Goal: Task Accomplishment & Management: Manage account settings

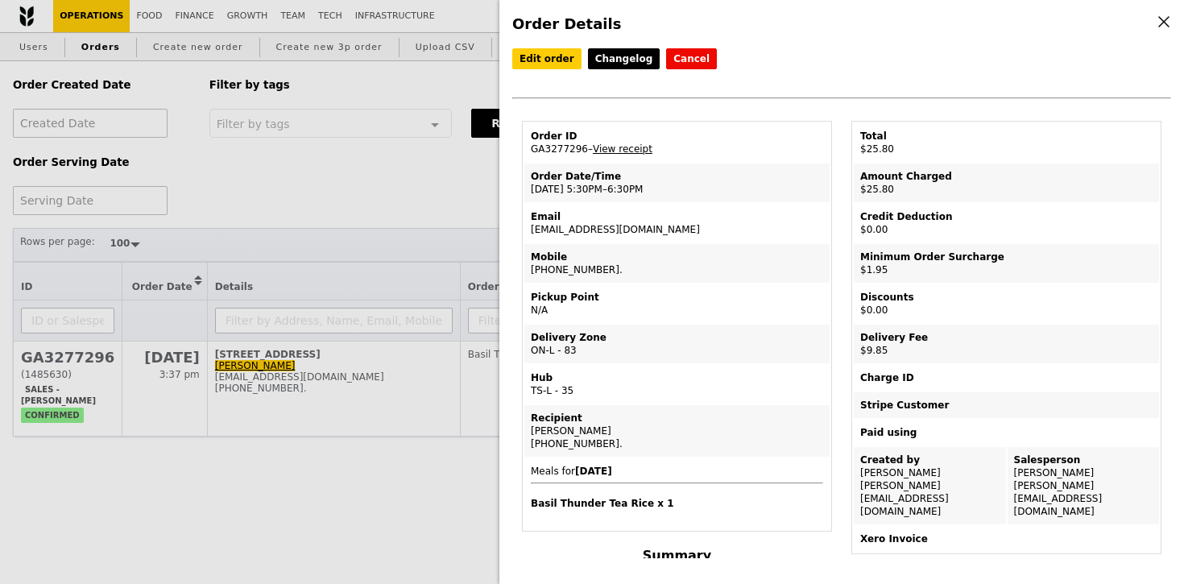
select select "100"
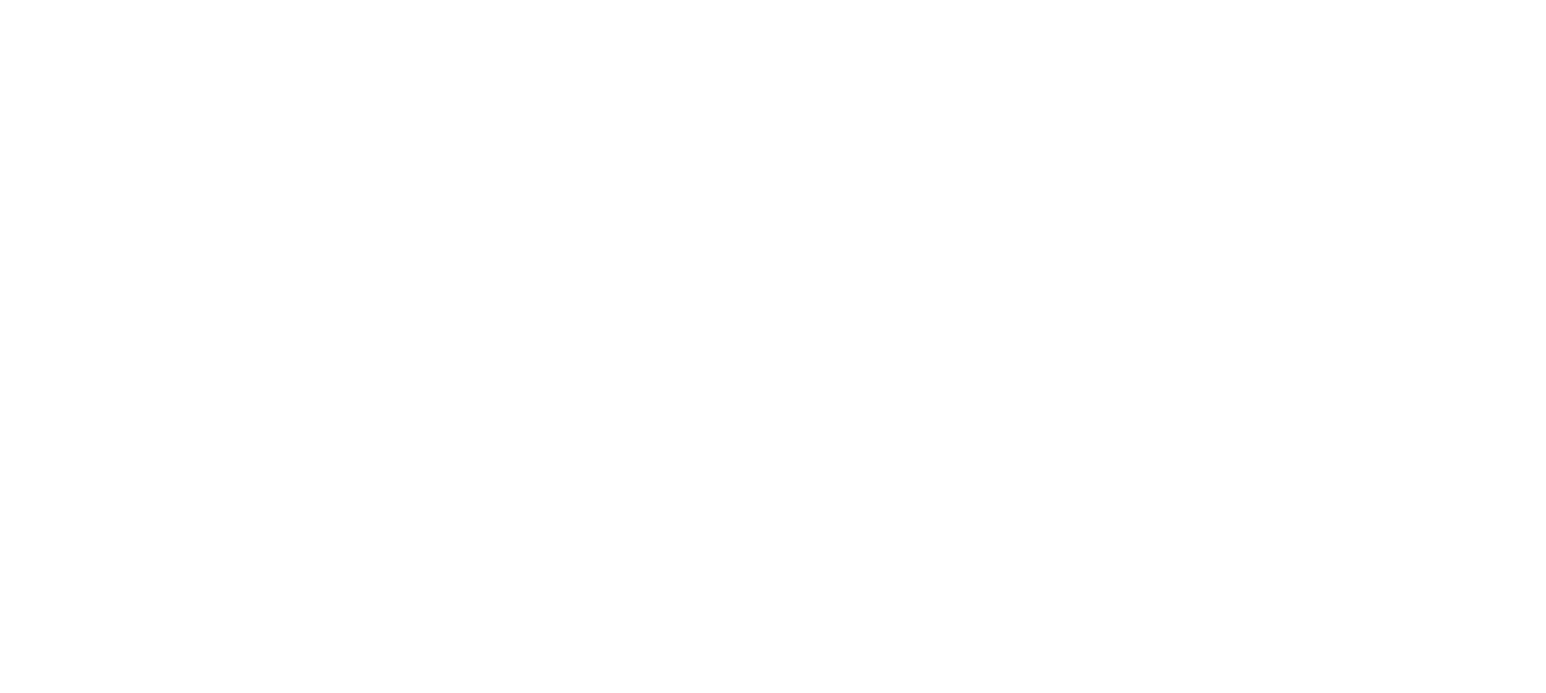
select select "100"
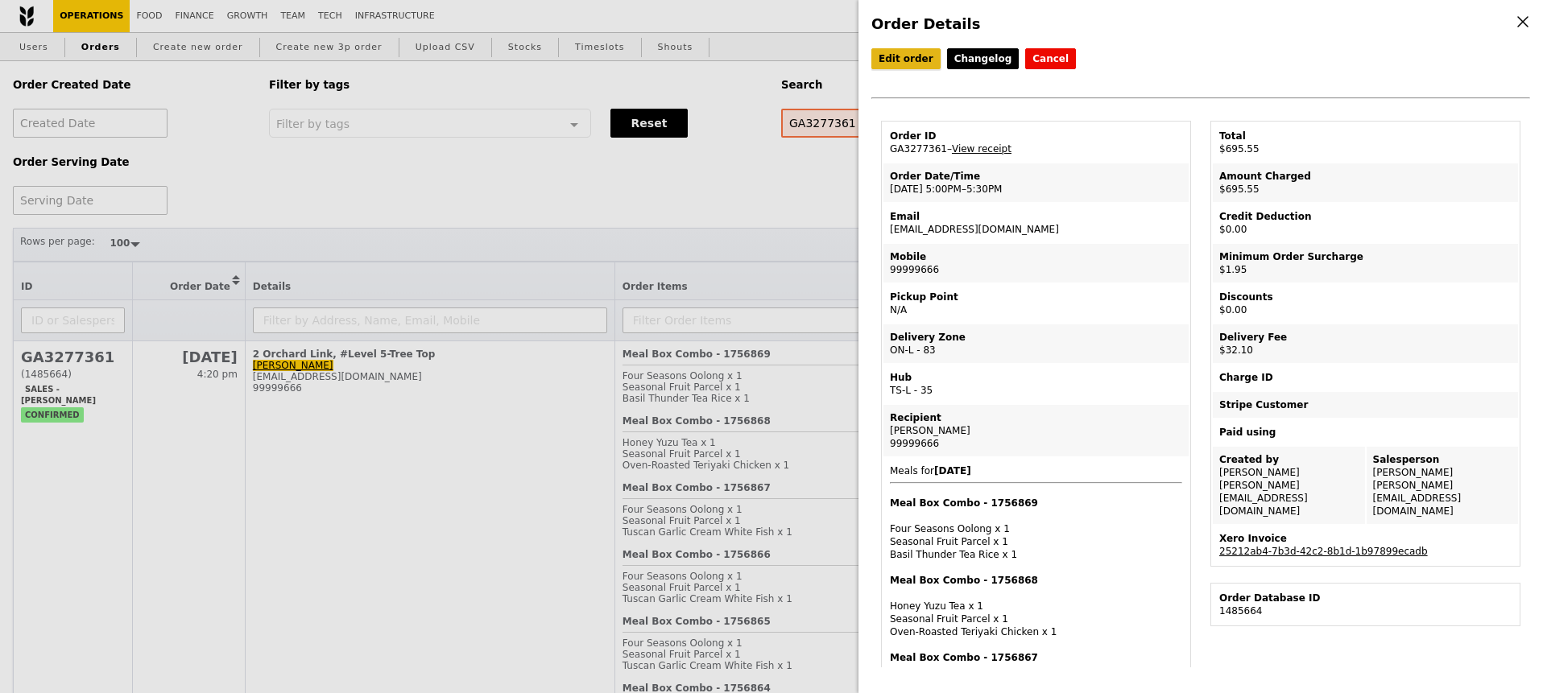
click at [913, 66] on link "Edit order" at bounding box center [905, 58] width 69 height 21
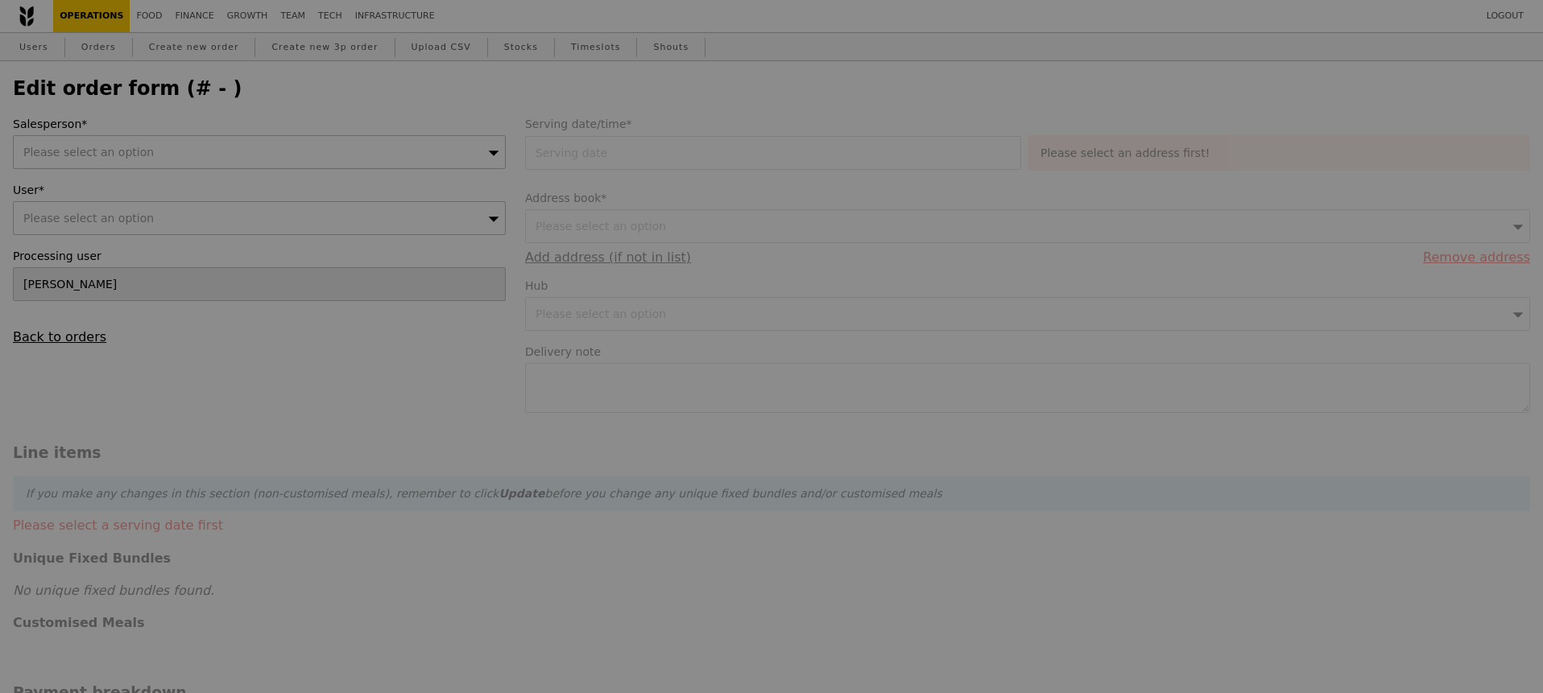
type input "28 Aug 2025"
type textarea "Full delivery address: SCAPE, 2 Orchard Link, Level 5, TreeTop, Singapore 237978"
type input "661.50"
type input "1.79"
type input "1.95"
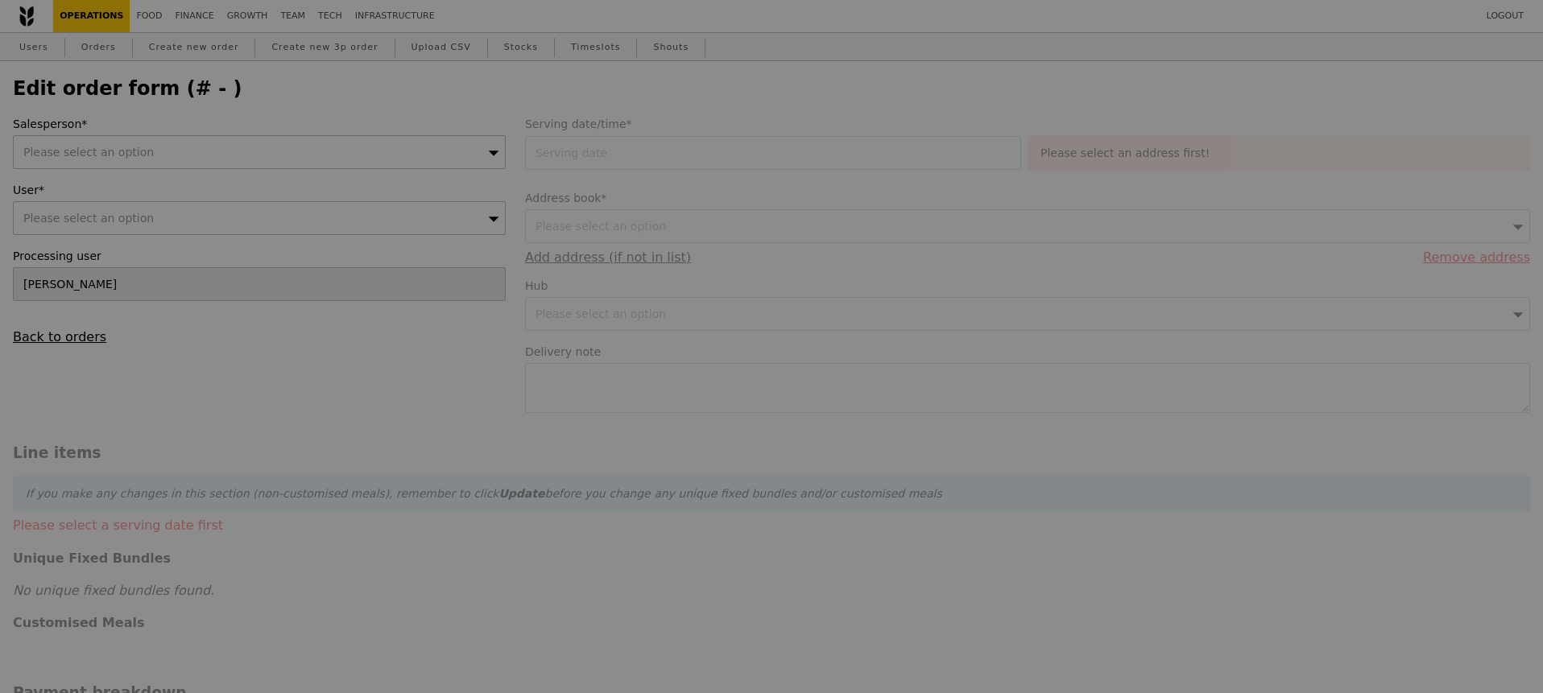
type input "29.45"
type input "32.10"
type input "695.55"
type input "Loading..."
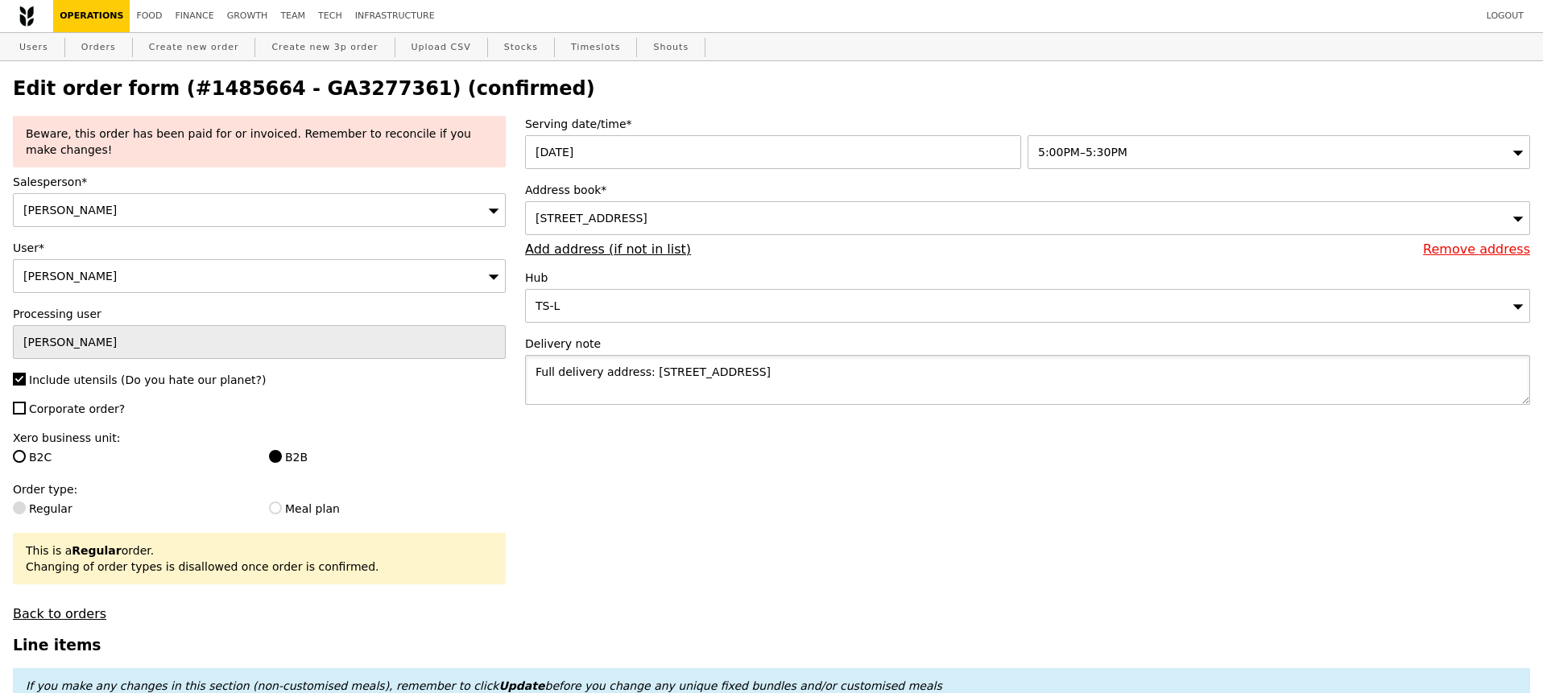
click at [838, 386] on textarea "Full delivery address: SCAPE, 2 Orchard Link, Level 5, TreeTop, Singapore 237978" at bounding box center [1027, 380] width 1005 height 50
type textarea "Full delivery address: SCAPE, 2 Orchard Link, Level 5, TreeTop, Singapore 237978"
type input "Update"
paste textarea "97871656"
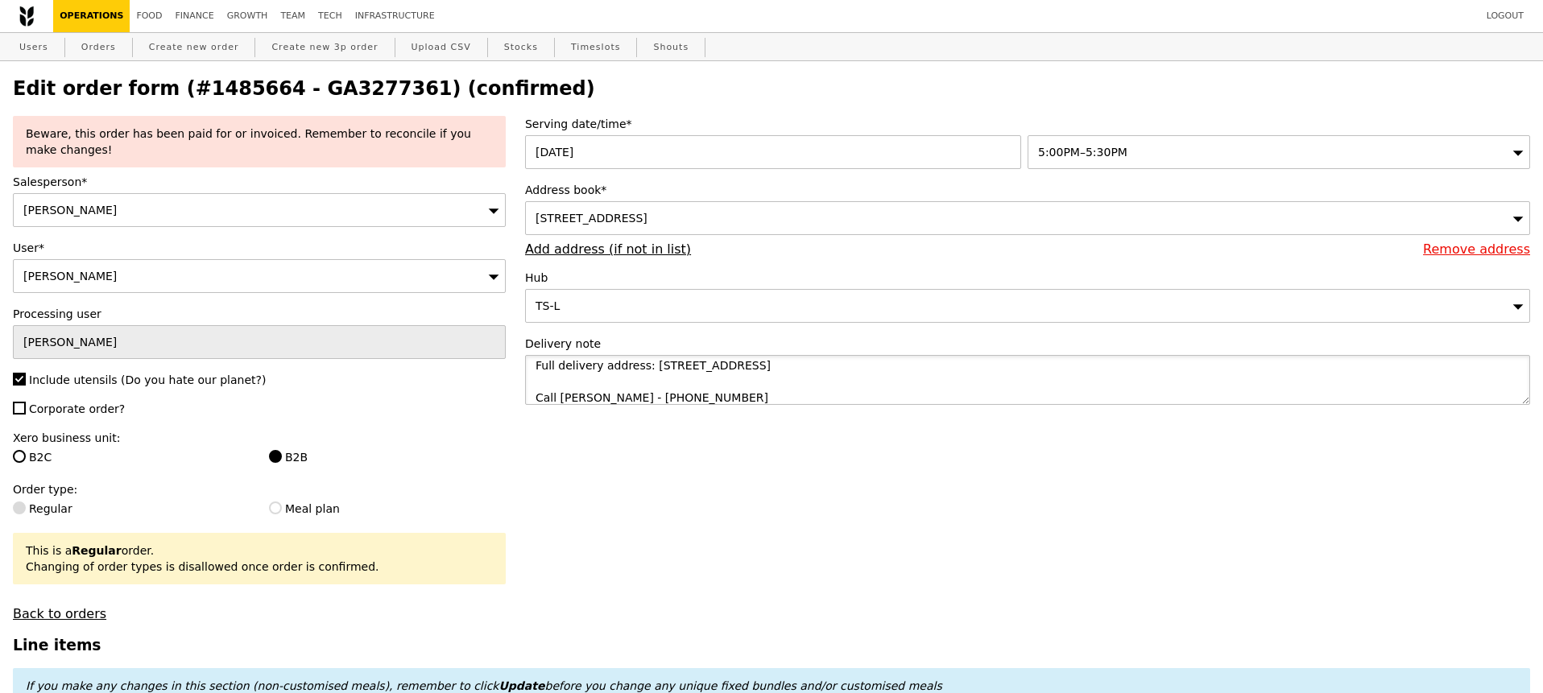
type textarea "Full delivery address: SCAPE, 2 Orchard Link, Level 5, TreeTop, Singapore 23797…"
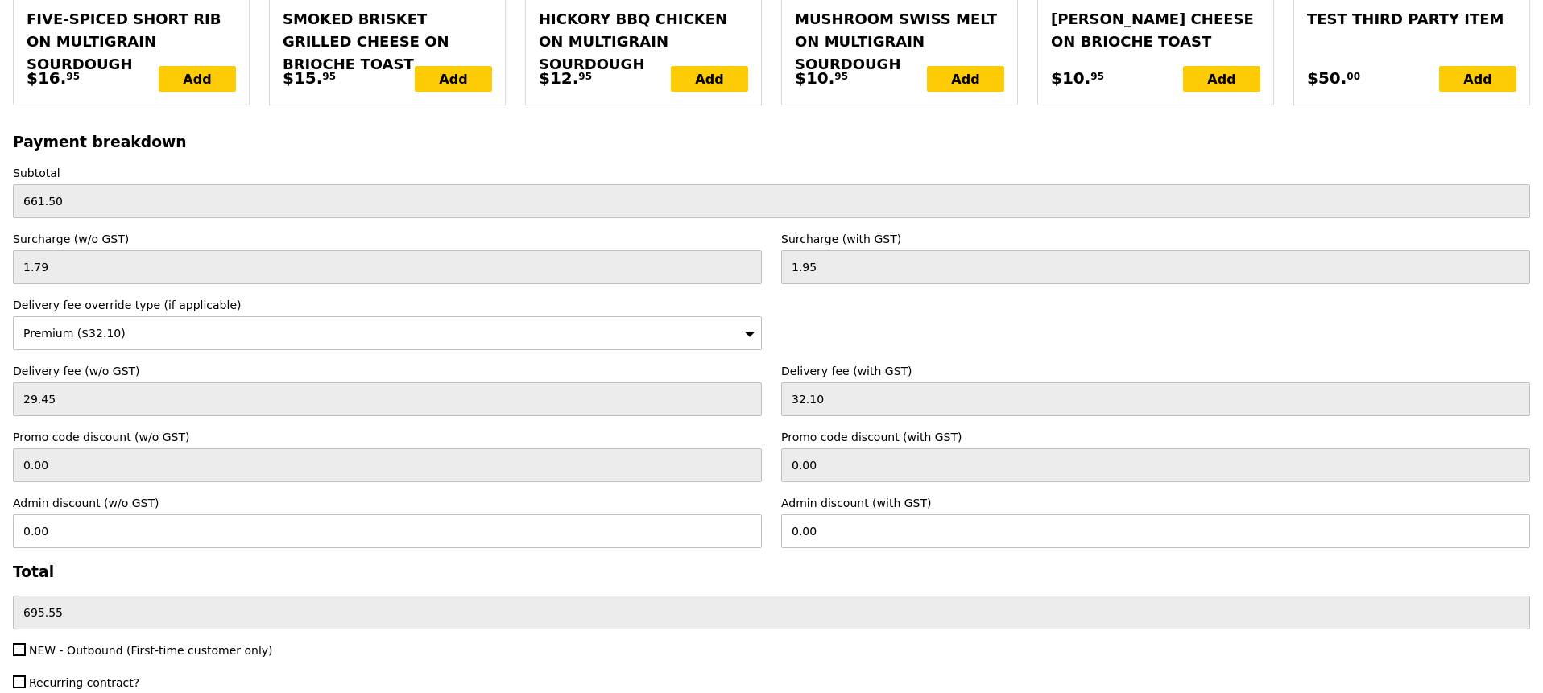
scroll to position [4833, 0]
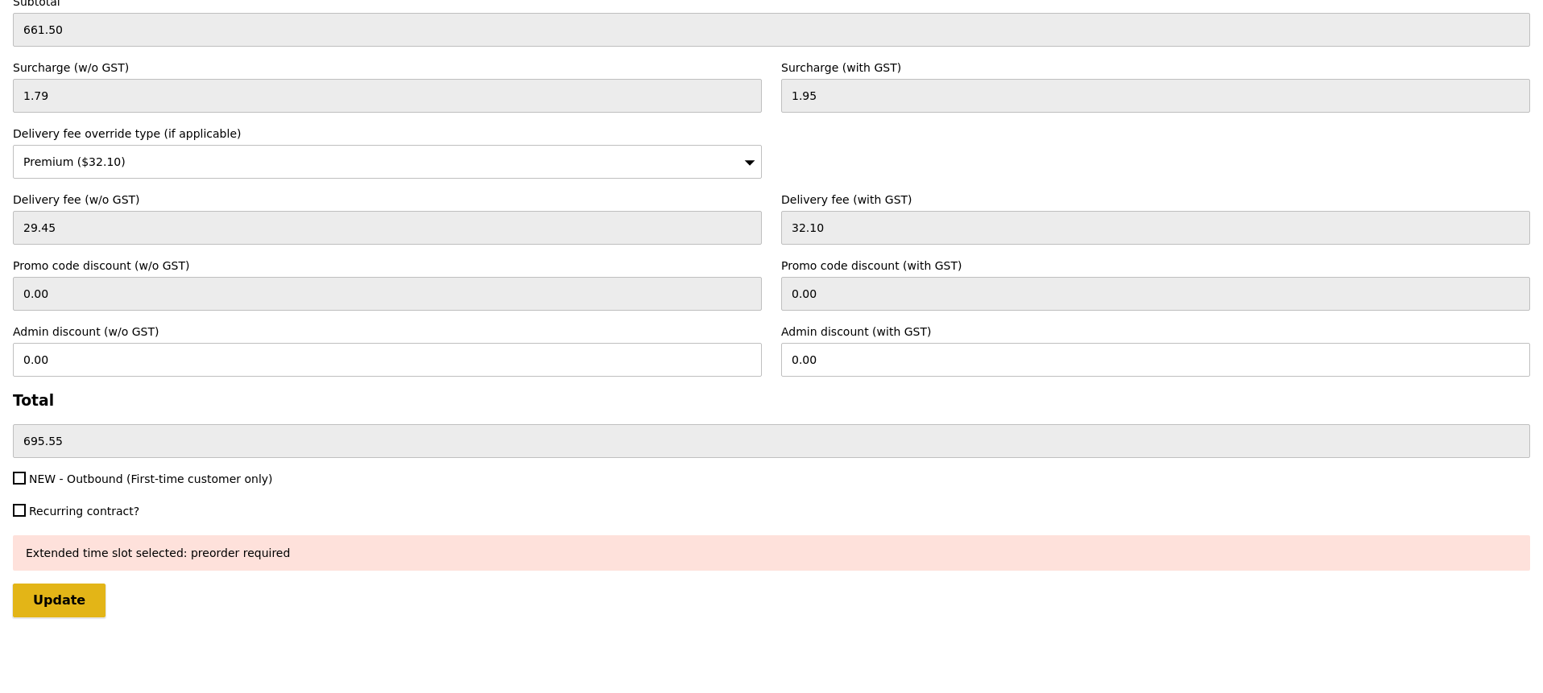
click at [73, 606] on input "Update" at bounding box center [59, 601] width 93 height 34
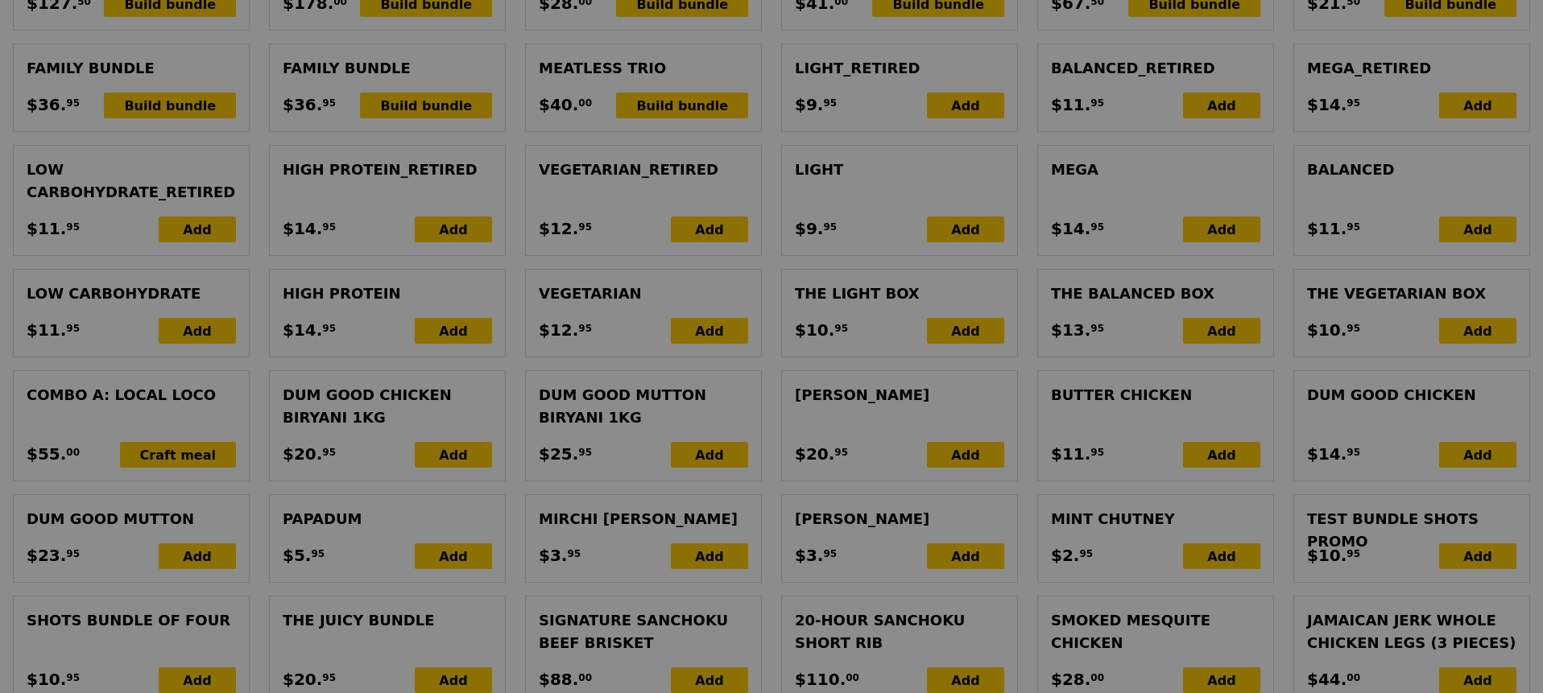
scroll to position [2123, 0]
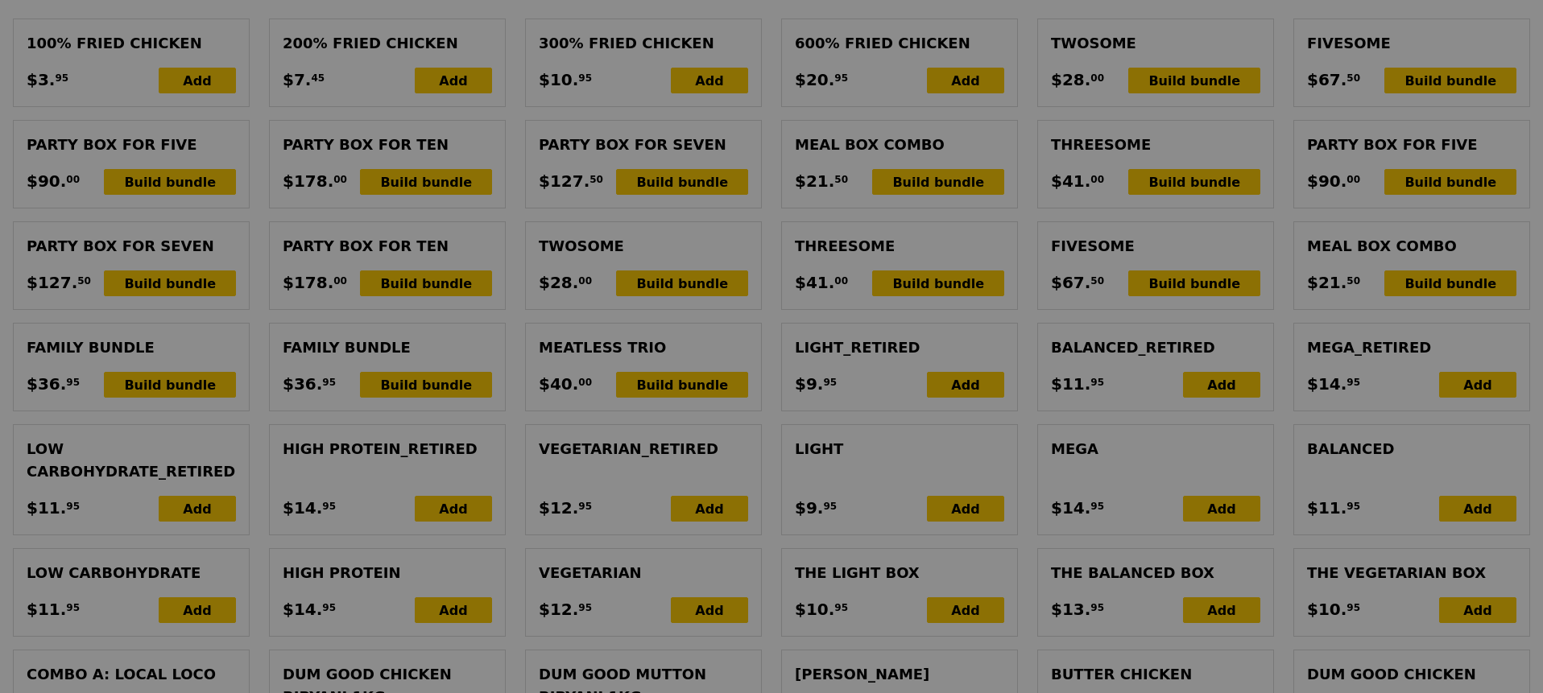
type input "Update"
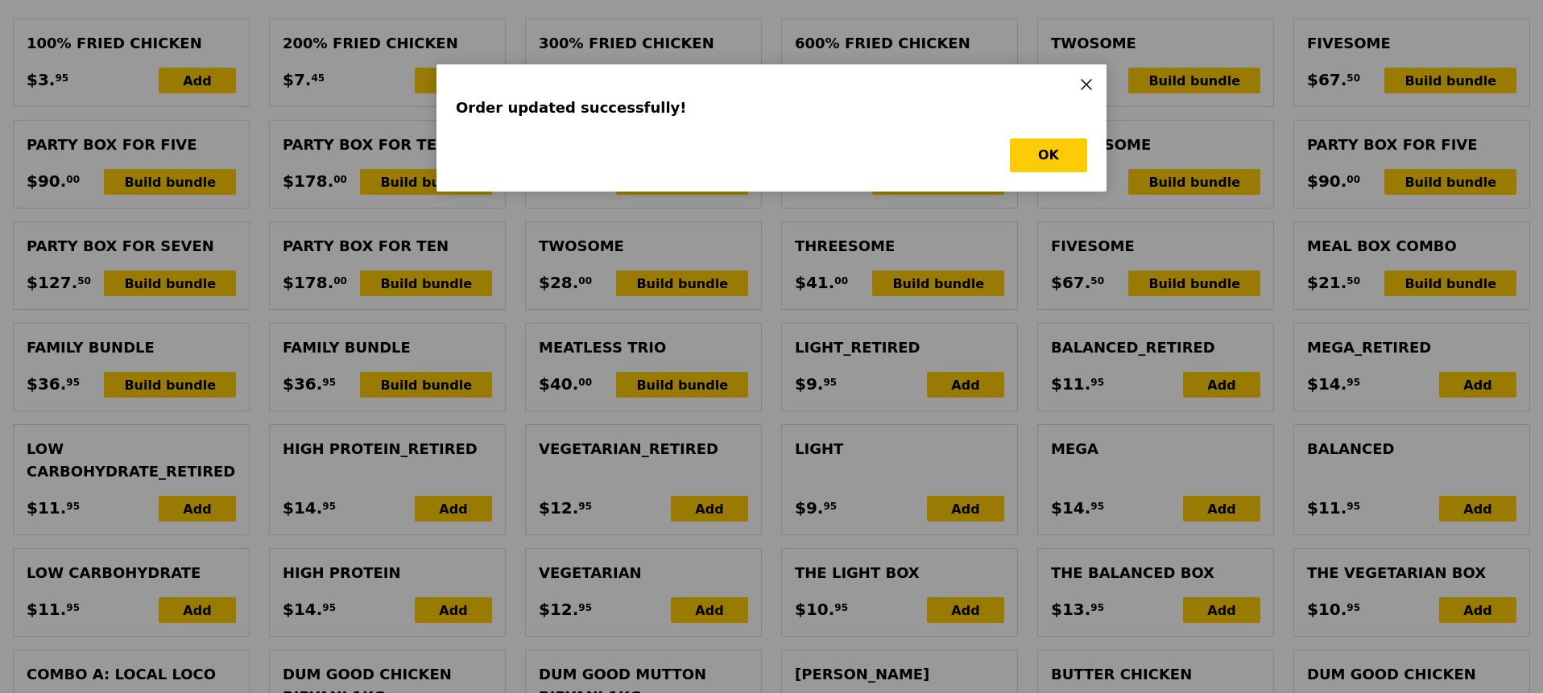
scroll to position [0, 0]
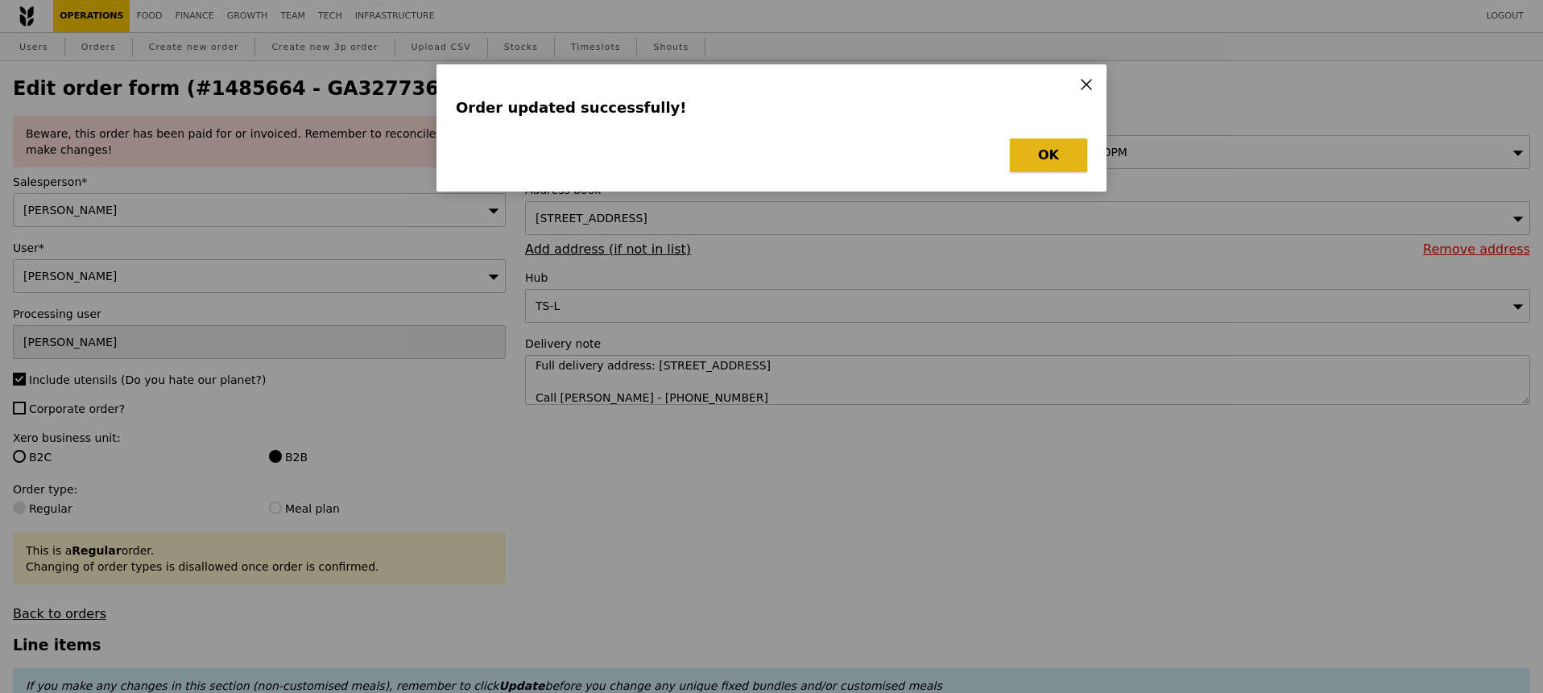
click at [1049, 145] on button "OK" at bounding box center [1048, 156] width 77 height 34
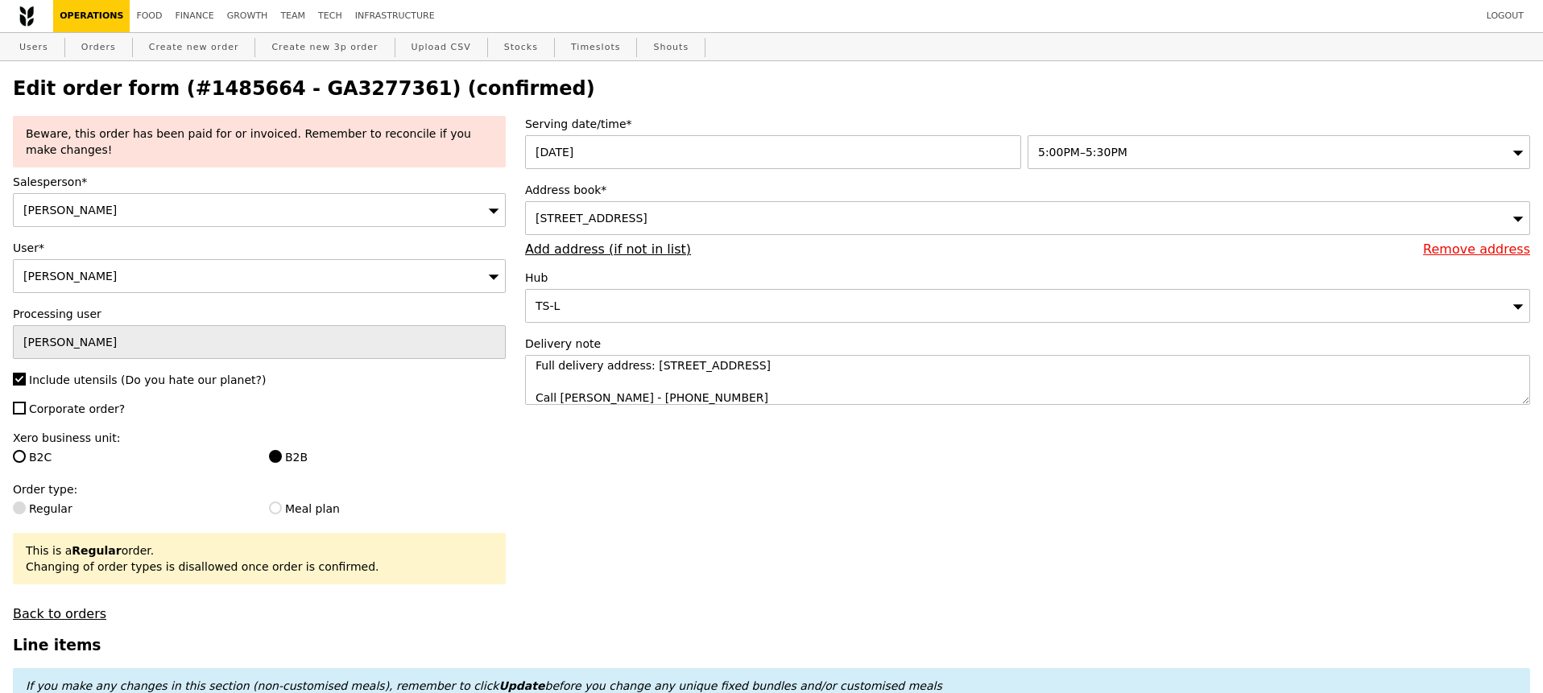
click at [363, 93] on h2 "Edit order form (#1485664 - GA3277361) (confirmed)" at bounding box center [771, 88] width 1517 height 23
copy h2 "GA3277361"
click at [109, 51] on link "Orders" at bounding box center [99, 47] width 48 height 29
select select "100"
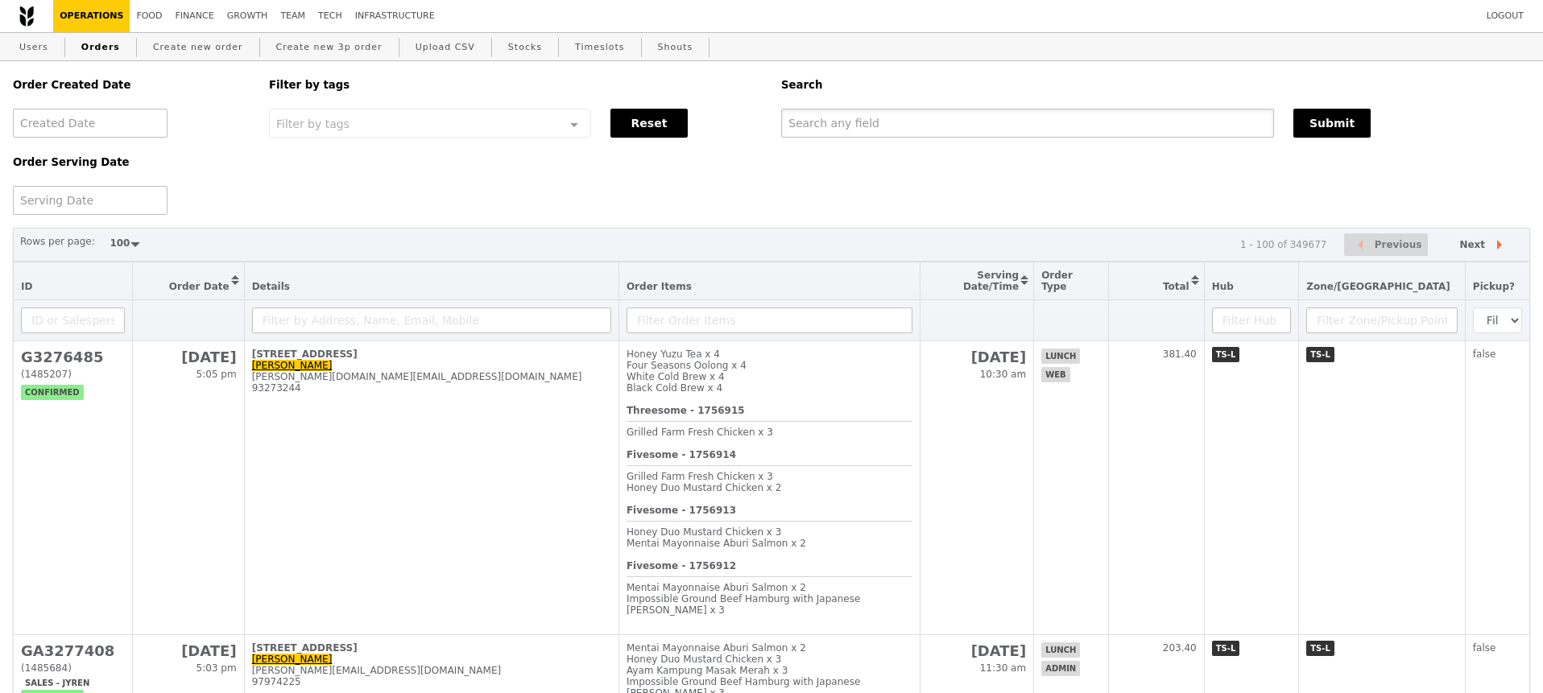
click at [800, 116] on input "text" at bounding box center [1027, 123] width 493 height 29
paste input "GA3277361"
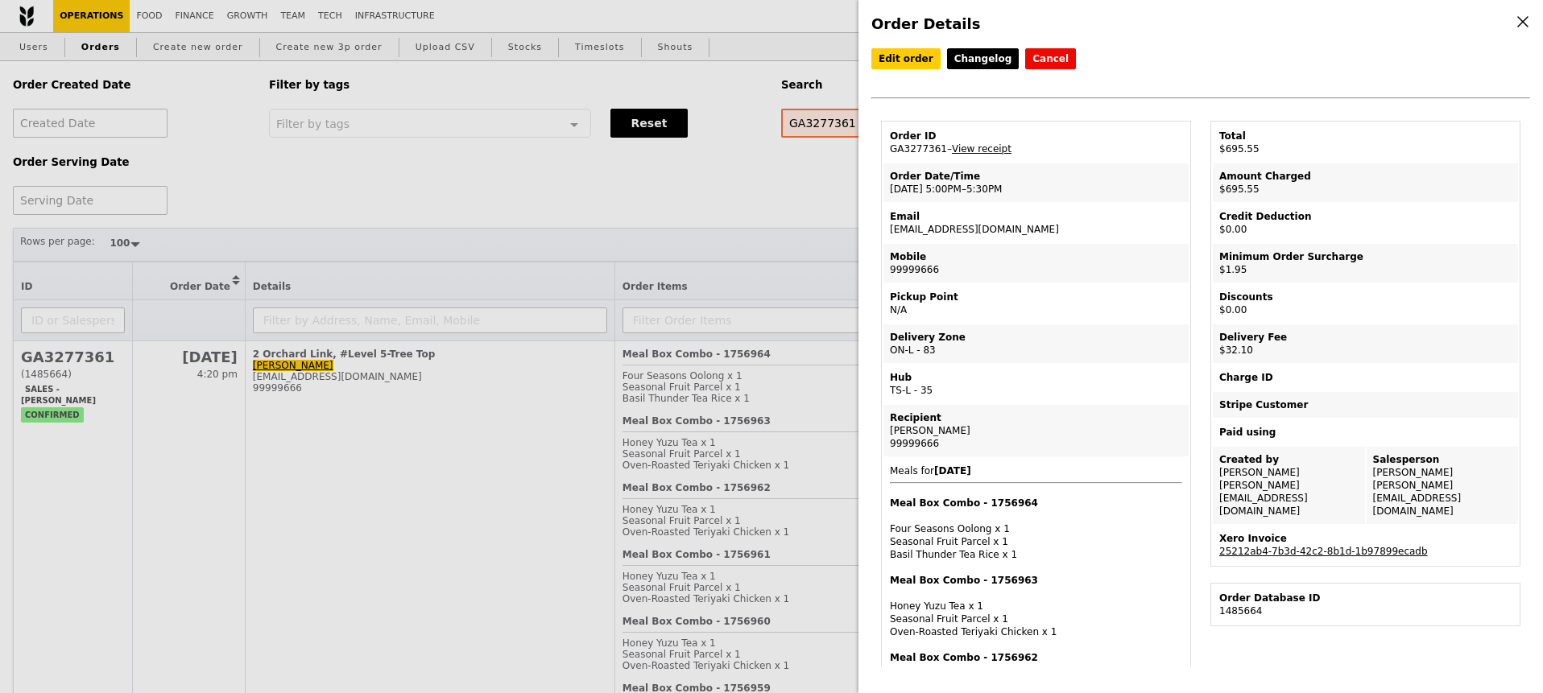
drag, startPoint x: 1023, startPoint y: 230, endPoint x: 890, endPoint y: 231, distance: 132.9
click at [890, 231] on td "Email caroline_wang@mccy.gov.sg" at bounding box center [1036, 223] width 305 height 39
copy td "caroline_wang@mccy.gov.sg"
click at [271, 186] on div "Order Details Edit order Changelog Cancel Order ID GA3277361 – View receipt Ord…" at bounding box center [771, 346] width 1543 height 693
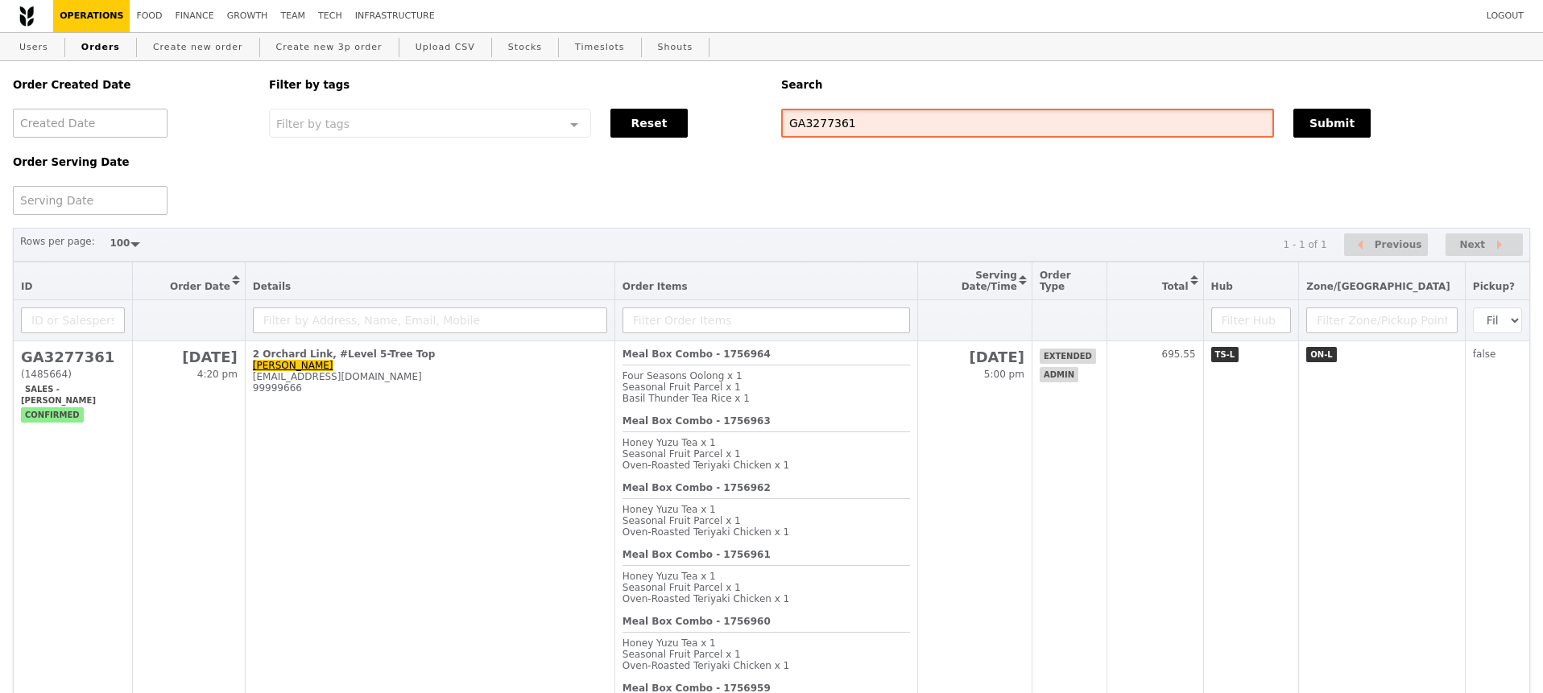
click at [830, 119] on input "GA3277361" at bounding box center [1027, 123] width 493 height 29
paste input "caroline_wang@mccy.gov.sg"
type input "caroline_wang@mccy.gov.sg"
click at [45, 49] on link "Users" at bounding box center [34, 47] width 42 height 29
select select "100"
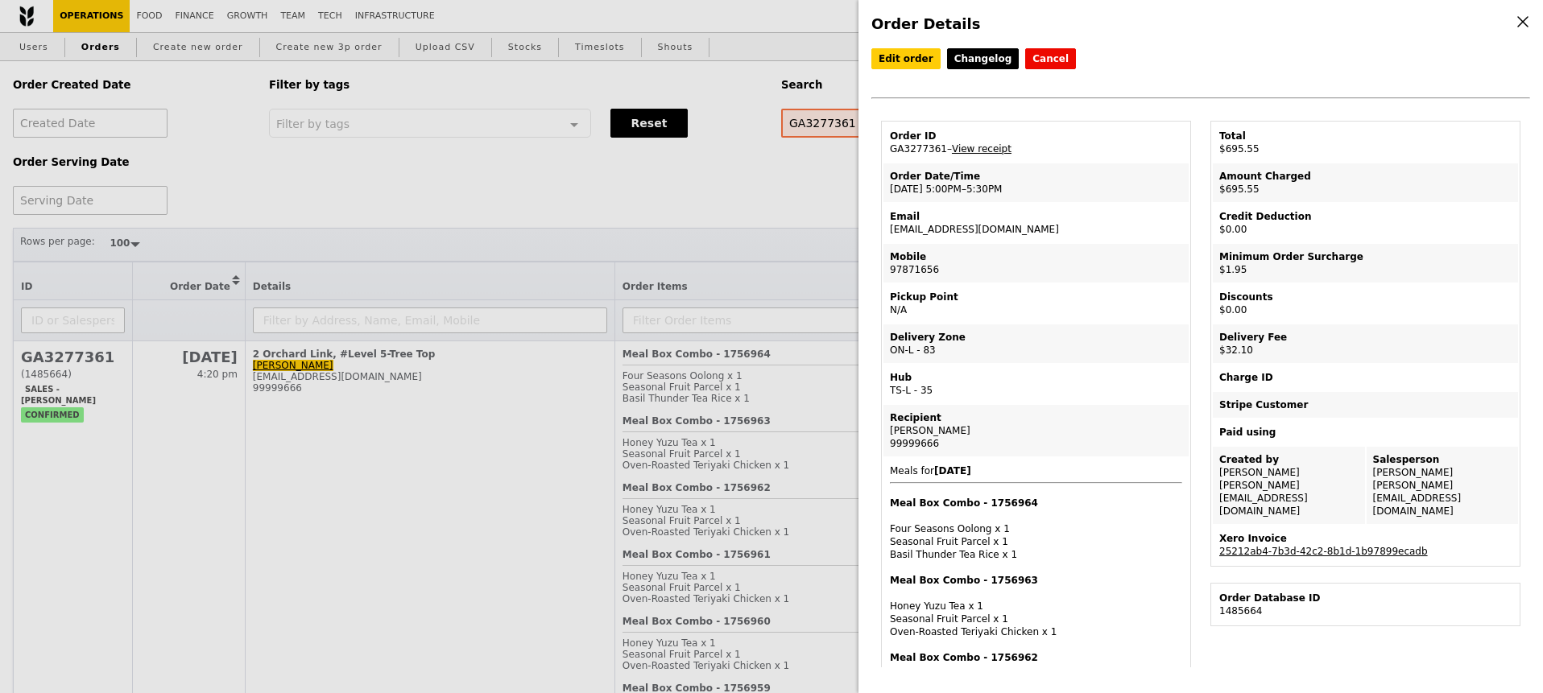
click at [996, 148] on link "View receipt" at bounding box center [982, 148] width 60 height 11
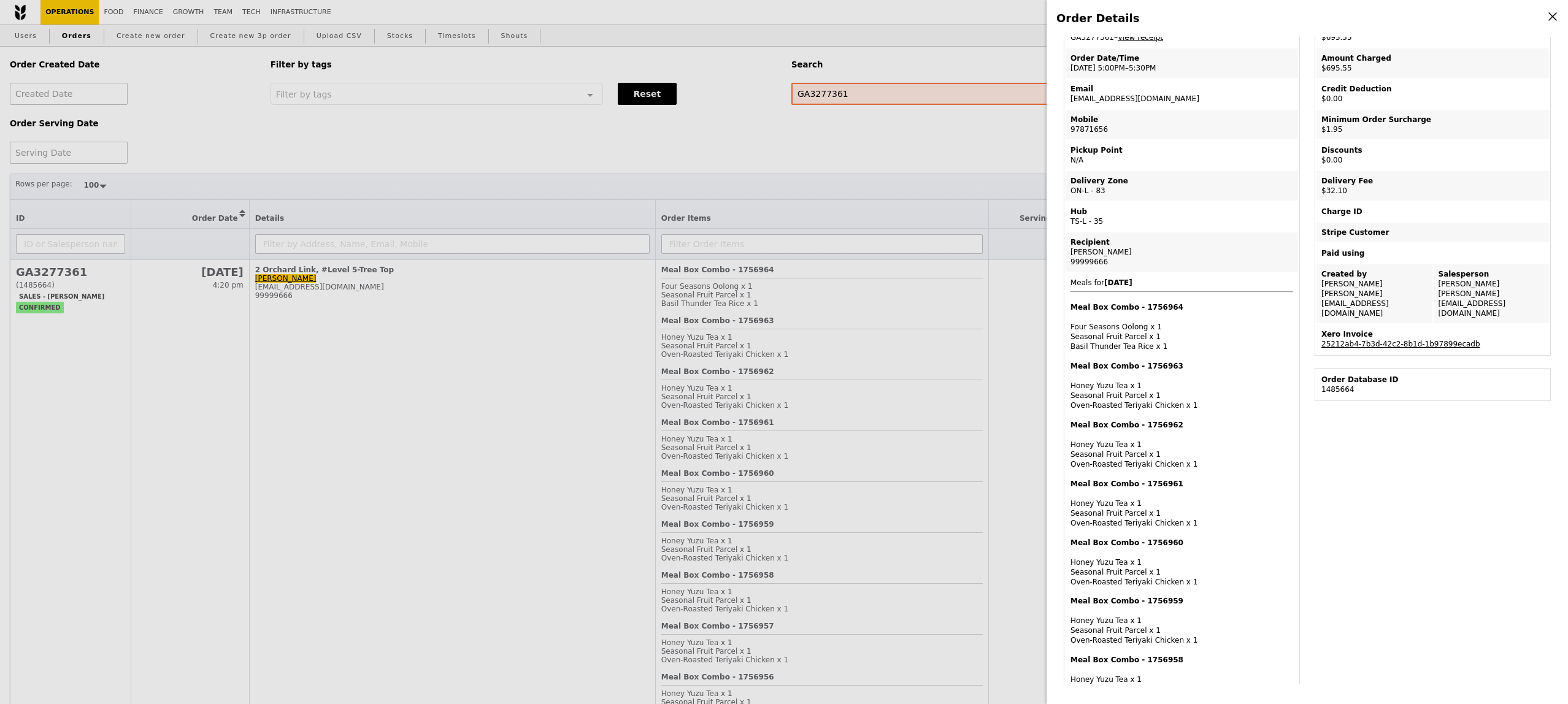
scroll to position [78, 0]
click at [1177, 337] on link "25212ab4-7b3d-42c2-8b1d-1b97899ecadb" at bounding box center [1400, 341] width 159 height 8
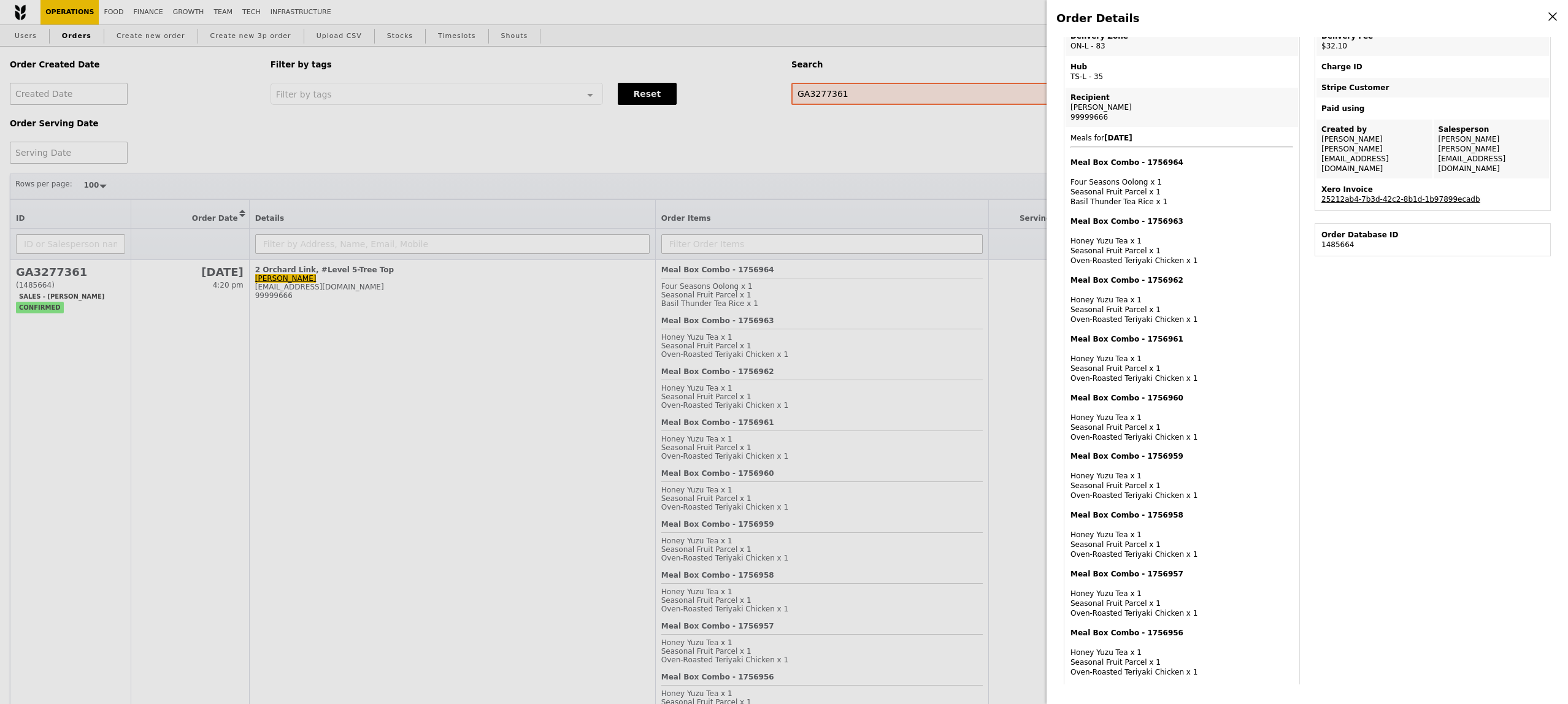
scroll to position [263, 0]
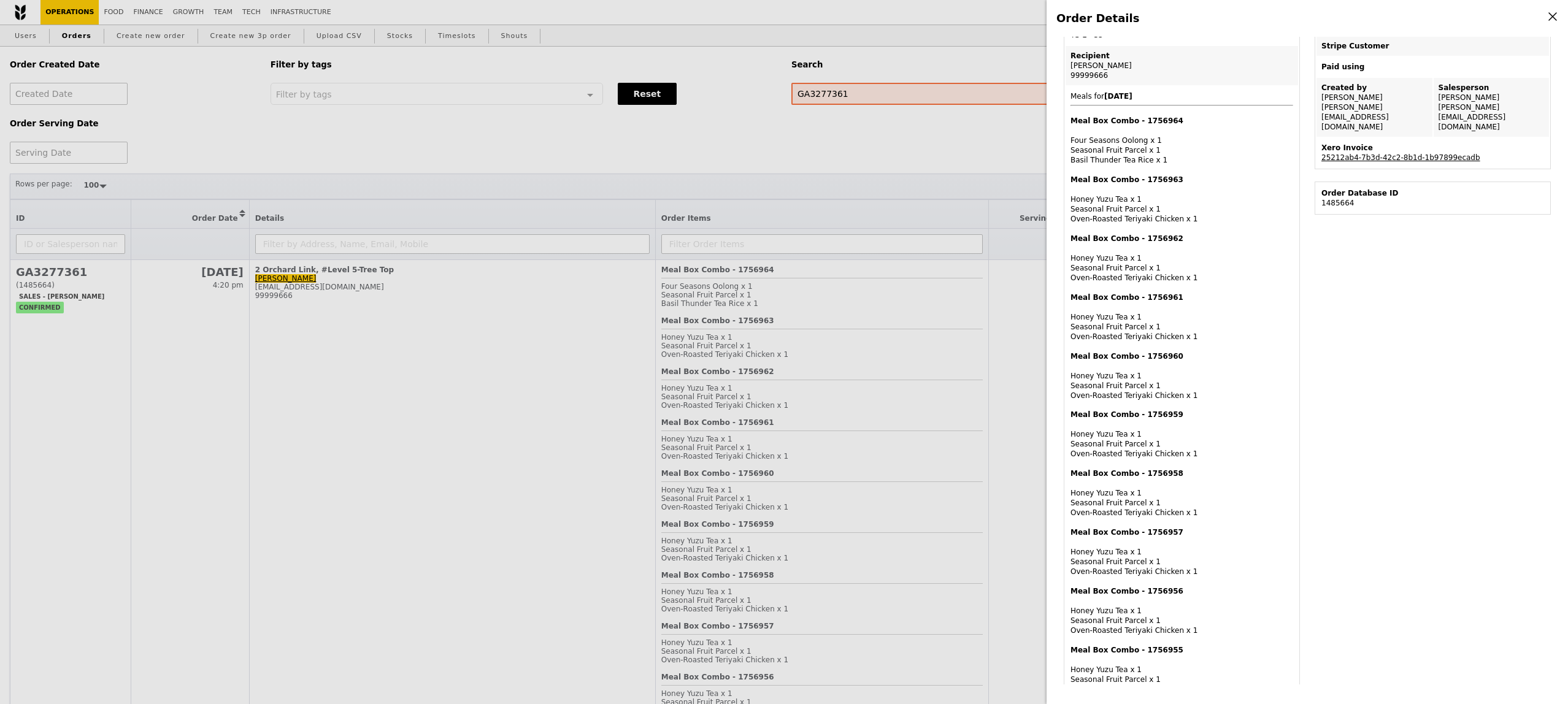
click at [982, 314] on div "Order Details Edit order Changelog Cancel Order ID GA3277361 – View receipt Ord…" at bounding box center [784, 352] width 1568 height 704
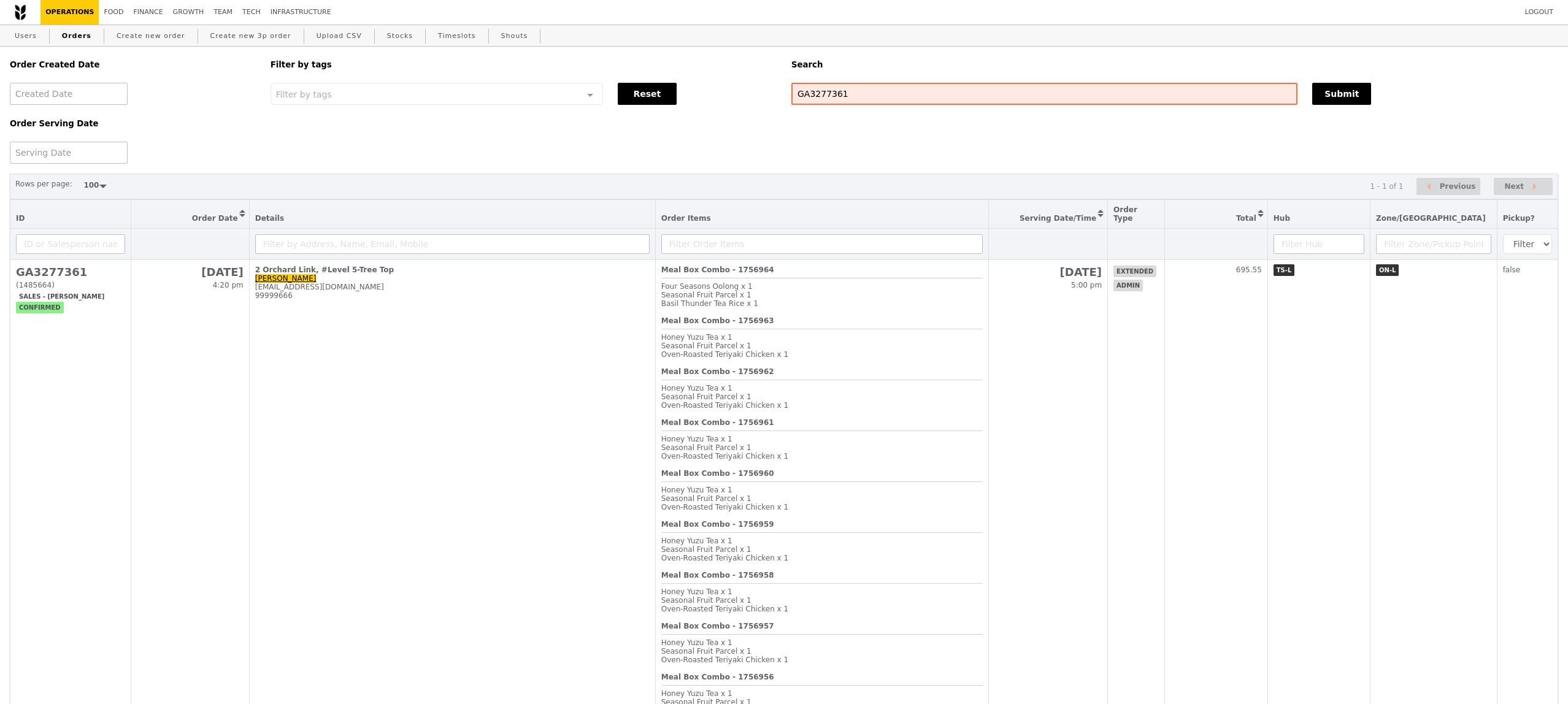
scroll to position [314, 0]
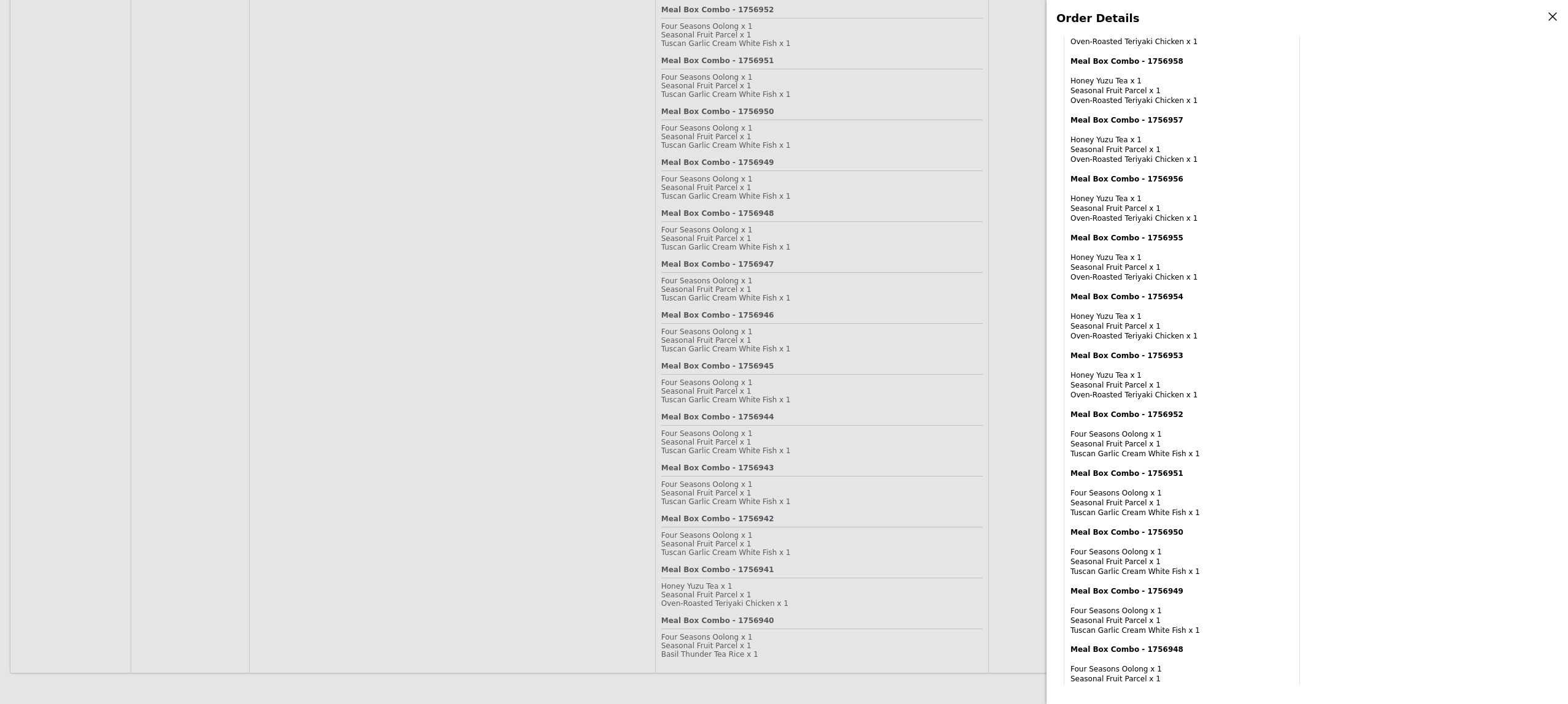
scroll to position [949, 0]
click at [981, 342] on div "Order Details Edit order Changelog Cancel Order ID GA3277361 – View receipt Ord…" at bounding box center [784, 352] width 1568 height 704
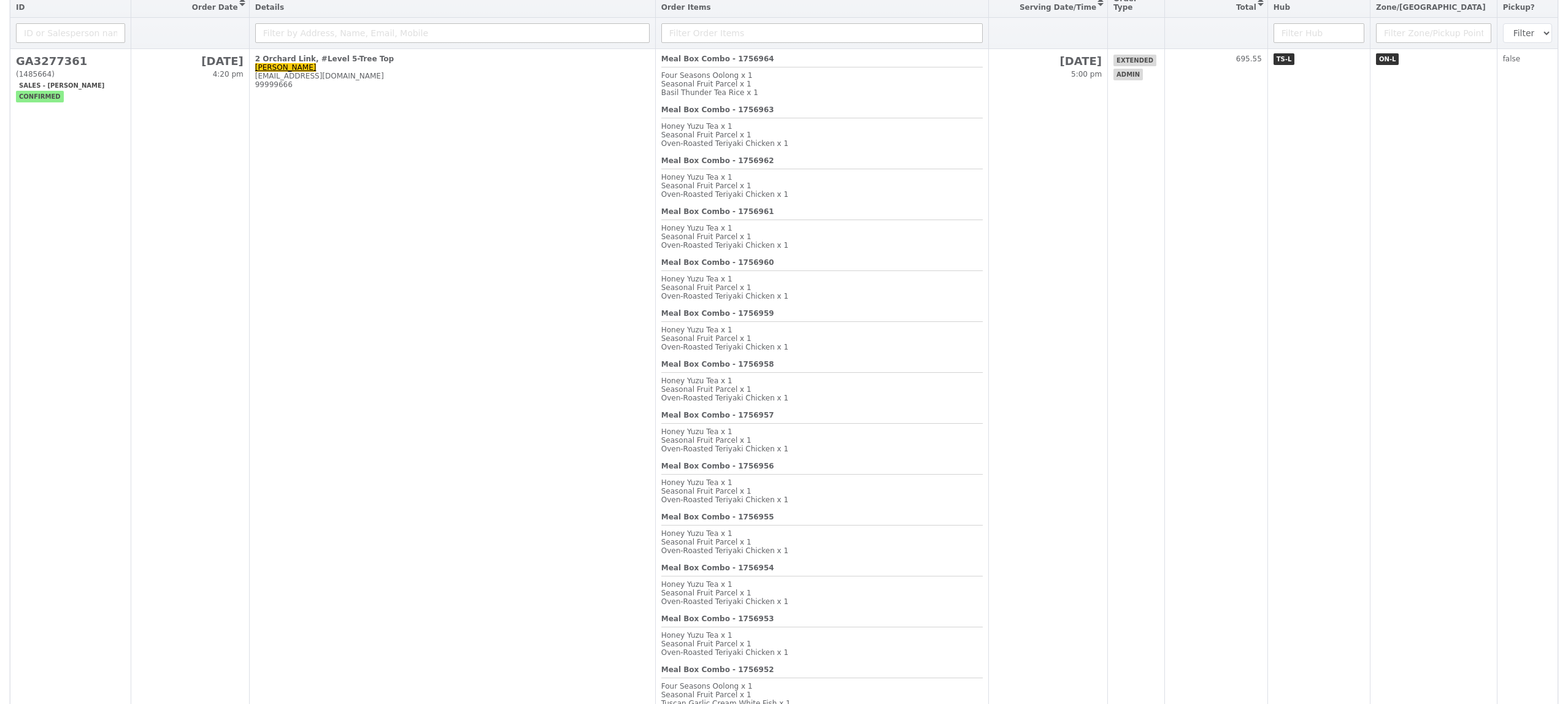
scroll to position [214, 0]
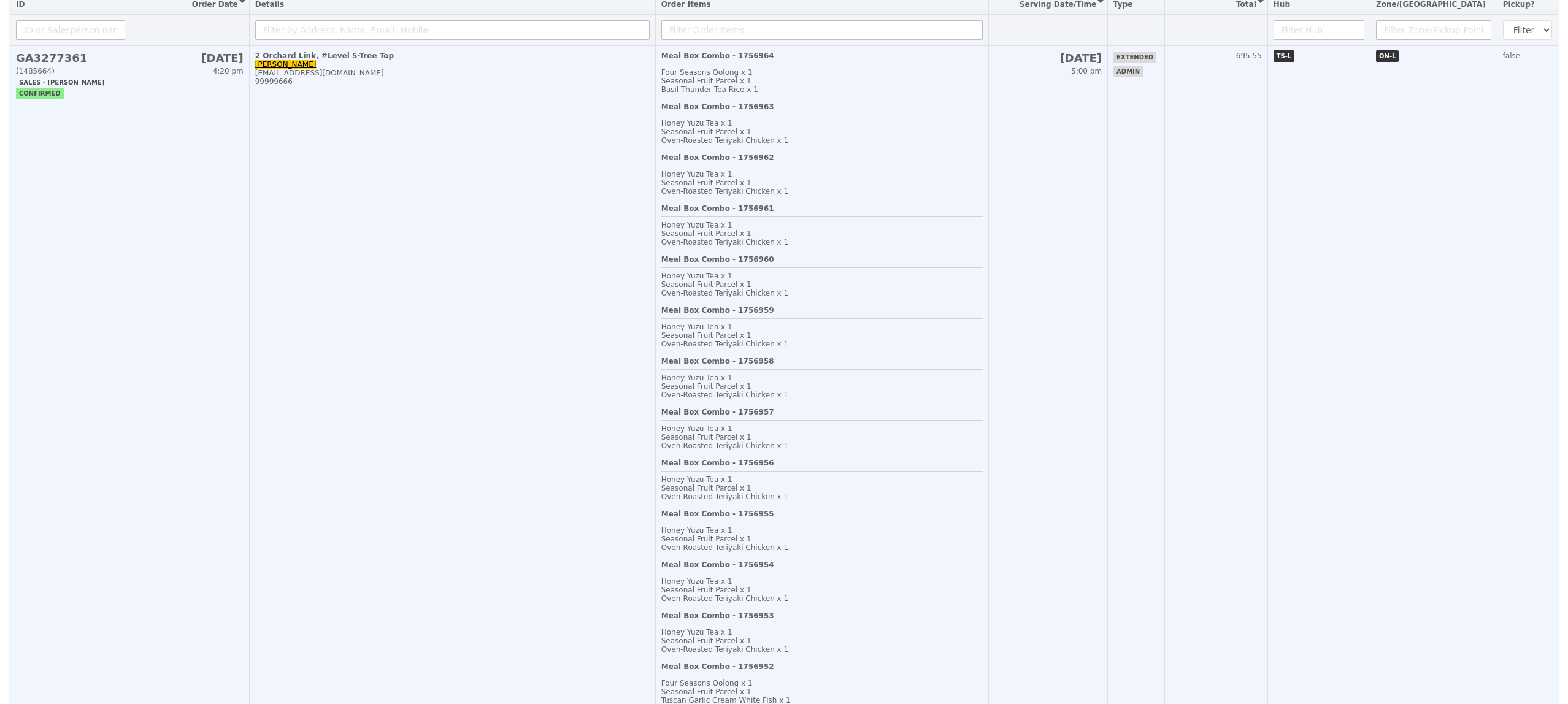
click at [655, 181] on td "2 Orchard Link, #Level 5-Tree Top Caroline Wang caroline_wang@mccy.gov.sg 99999…" at bounding box center [452, 687] width 406 height 1284
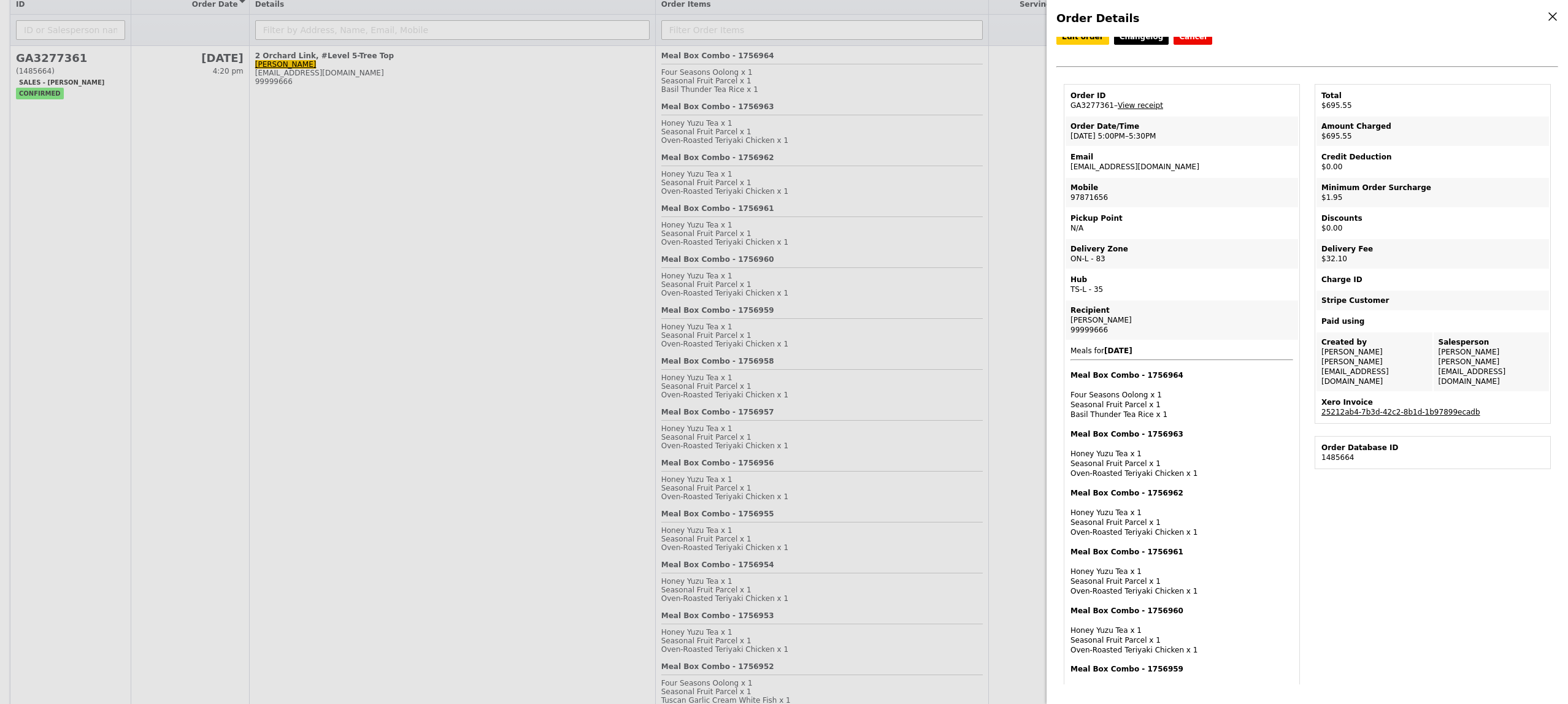
scroll to position [0, 0]
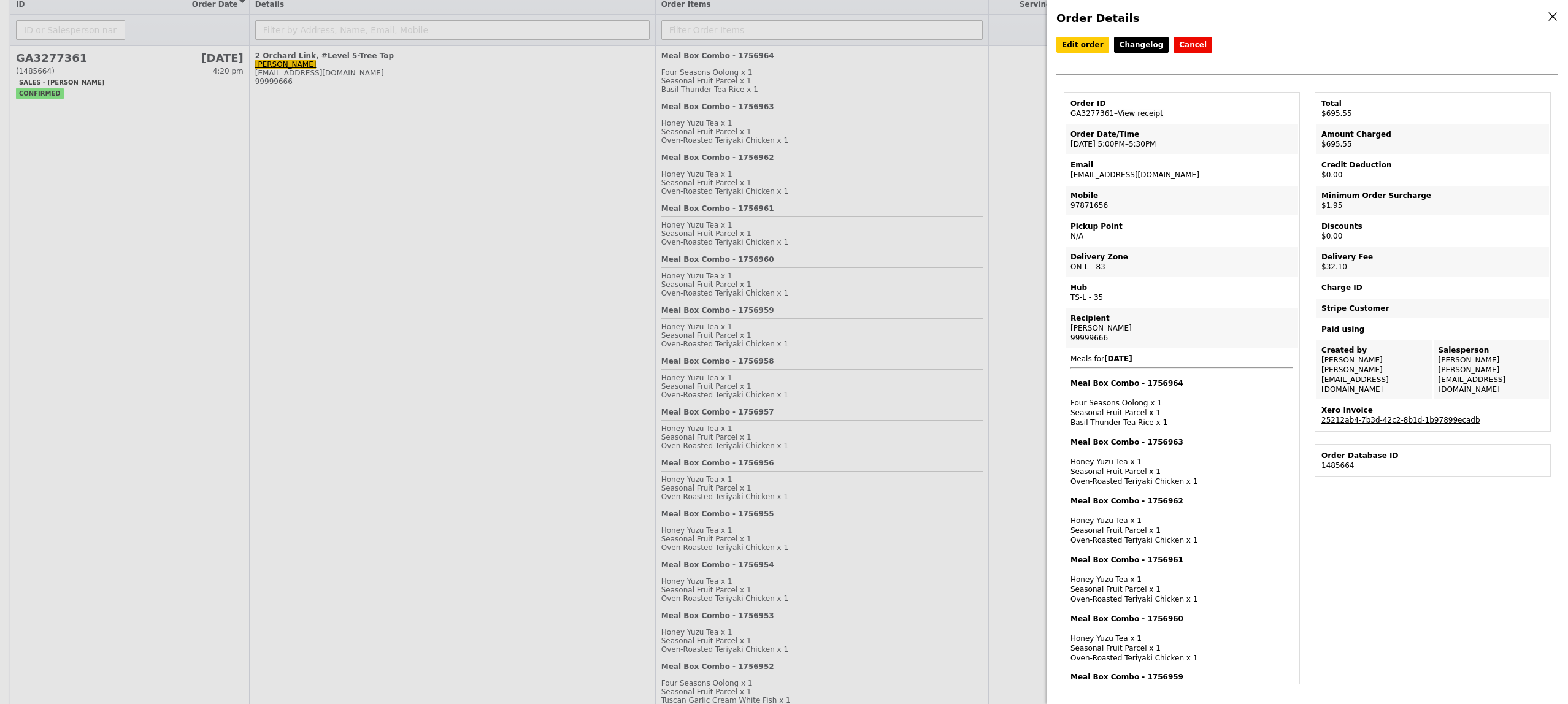
click at [1137, 118] on link "View receipt" at bounding box center [1140, 113] width 46 height 8
click at [843, 225] on div "Order Details Edit order Changelog Cancel Order ID GA3277361 – View receipt Ord…" at bounding box center [784, 352] width 1568 height 704
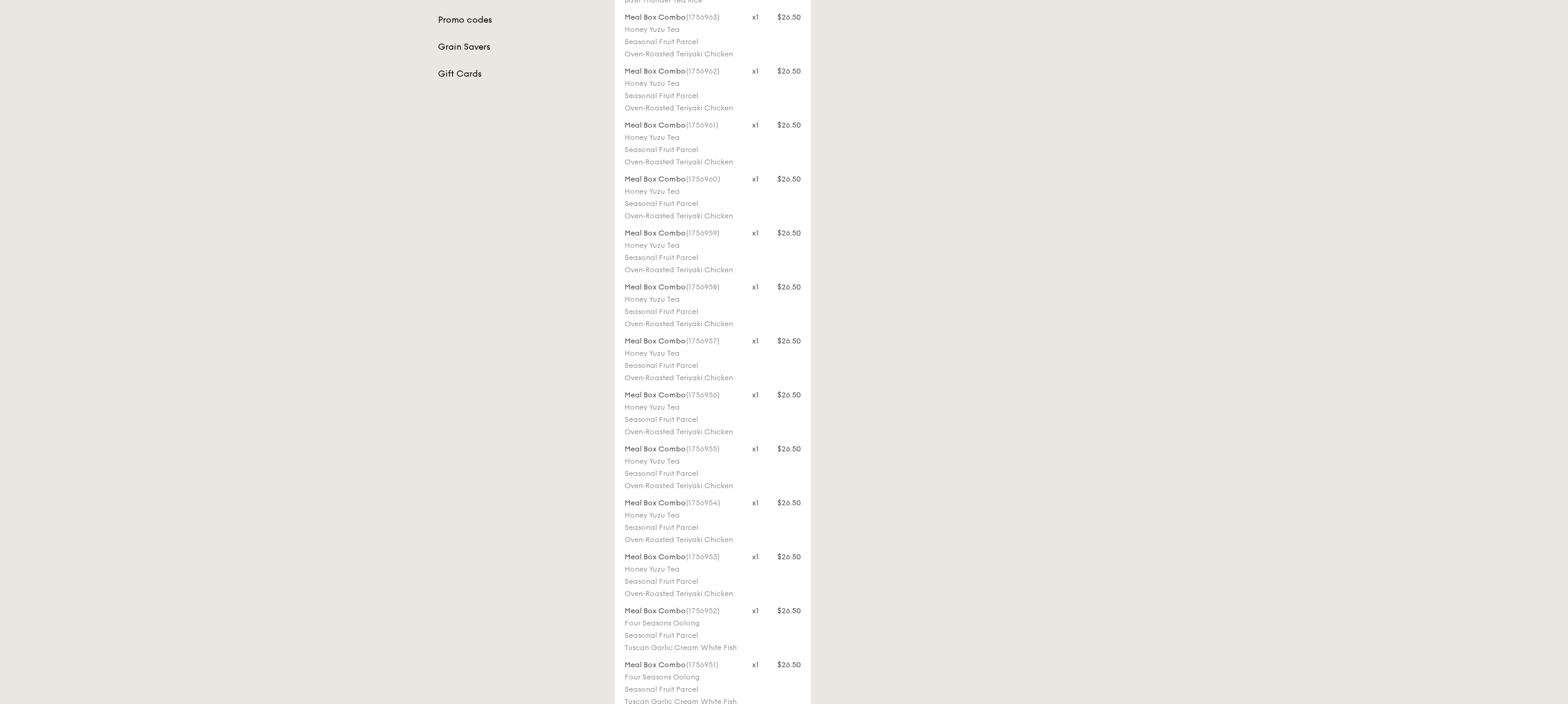
scroll to position [260, 0]
